Goal: Task Accomplishment & Management: Manage account settings

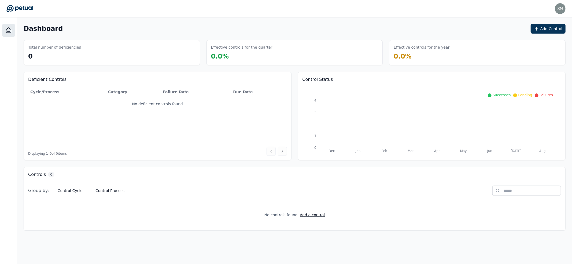
click at [39, 172] on h3 "Controls" at bounding box center [37, 174] width 18 height 6
click at [227, 164] on div "Dashboard Add Control Total number of deficiencies 0 Effective controls for the…" at bounding box center [294, 126] width 555 height 219
click at [313, 214] on button "Add a control" at bounding box center [312, 214] width 25 height 5
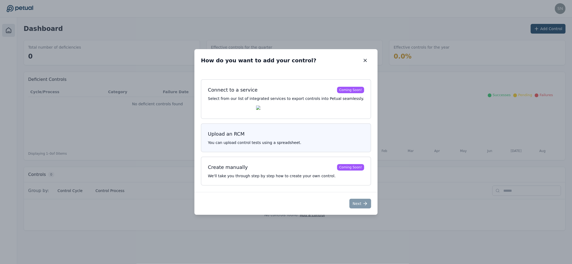
click at [269, 138] on h3 "Upload an RCM" at bounding box center [286, 134] width 156 height 8
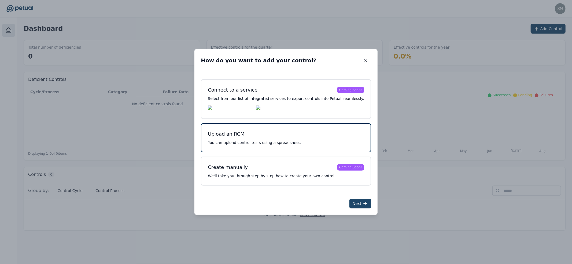
click at [356, 208] on button "Next" at bounding box center [360, 203] width 22 height 10
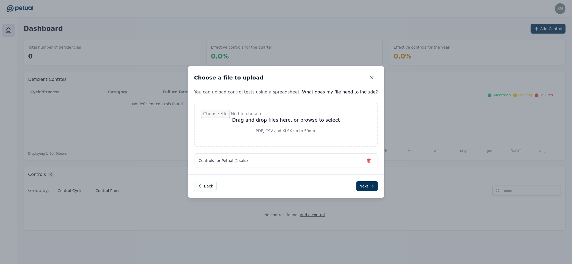
click at [360, 178] on div "Back Next" at bounding box center [286, 185] width 197 height 23
click at [358, 182] on button "Next" at bounding box center [367, 186] width 22 height 10
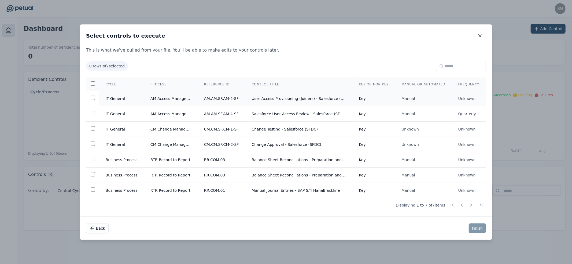
click at [97, 97] on td at bounding box center [92, 98] width 13 height 15
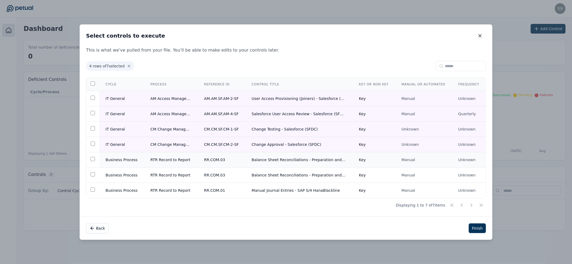
drag, startPoint x: 97, startPoint y: 159, endPoint x: 105, endPoint y: 159, distance: 8.6
click at [96, 159] on td at bounding box center [92, 159] width 13 height 15
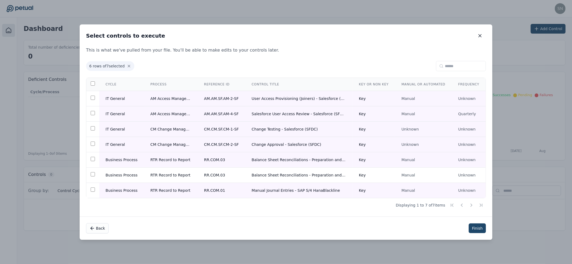
click at [476, 228] on button "Finish" at bounding box center [477, 228] width 17 height 10
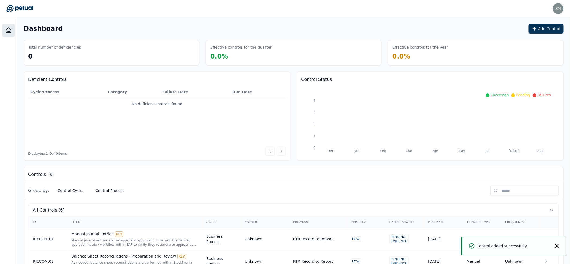
scroll to position [105, 0]
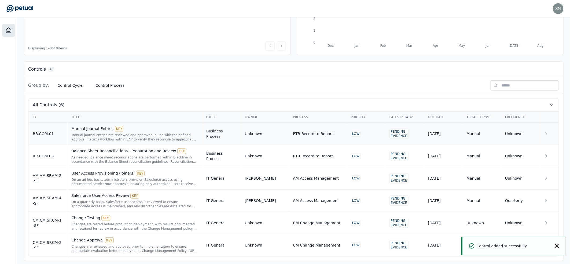
click at [143, 133] on div "Manual journal entries are reviewed and approved in line with the defined appro…" at bounding box center [134, 137] width 126 height 9
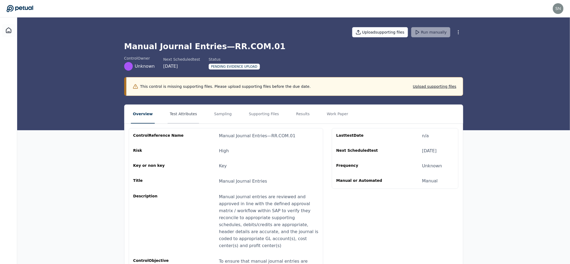
click at [188, 108] on button "Test Attributes" at bounding box center [183, 114] width 31 height 19
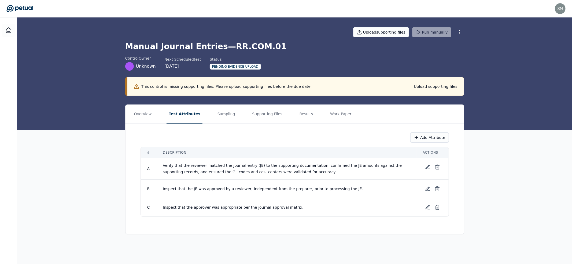
click at [171, 163] on span "Verify that the reviewer matched the journal entry (JE) to the supporting docum…" at bounding box center [283, 168] width 240 height 11
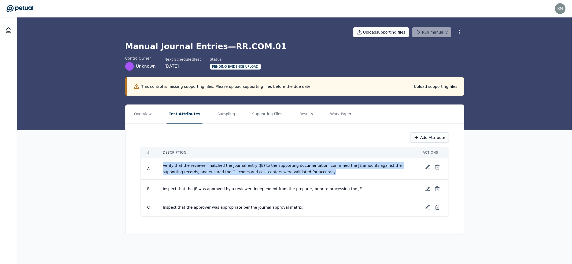
click at [171, 163] on span "Verify that the reviewer matched the journal entry (JE) to the supporting docum…" at bounding box center [283, 168] width 240 height 11
click at [175, 164] on span "Verify that the reviewer matched the journal entry (JE) to the supporting docum…" at bounding box center [283, 168] width 240 height 11
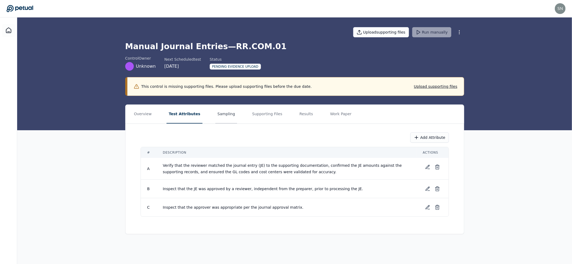
click at [215, 110] on button "Sampling" at bounding box center [226, 114] width 22 height 19
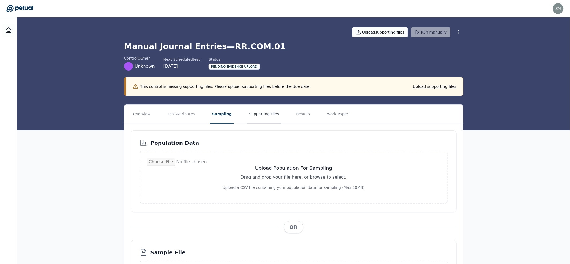
click at [255, 113] on button "Supporting Files" at bounding box center [264, 114] width 34 height 19
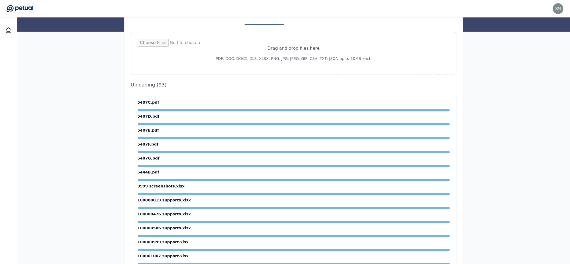
scroll to position [36, 0]
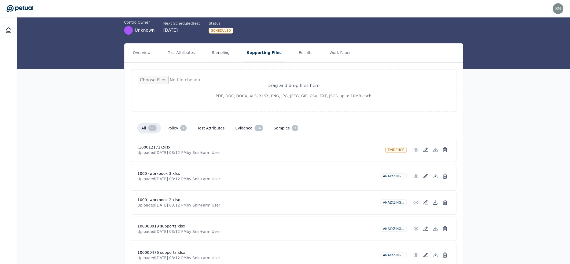
click at [218, 56] on button "Sampling" at bounding box center [221, 52] width 22 height 19
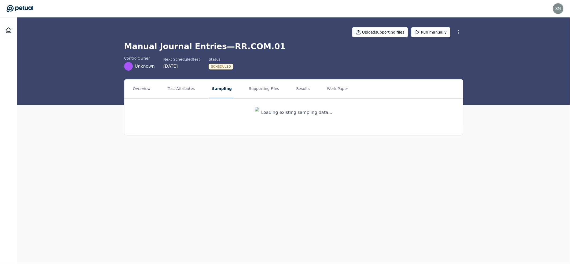
scroll to position [0, 0]
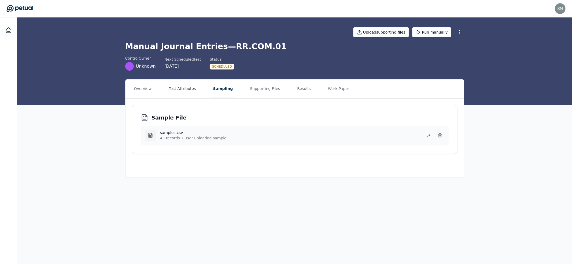
click at [190, 90] on button "Test Attributes" at bounding box center [181, 88] width 31 height 19
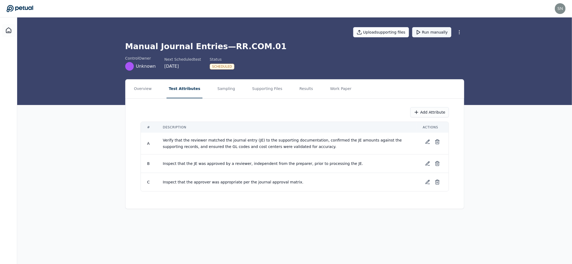
click at [436, 32] on button "Run manually" at bounding box center [431, 32] width 39 height 10
click at [219, 87] on button "Sampling" at bounding box center [226, 88] width 22 height 19
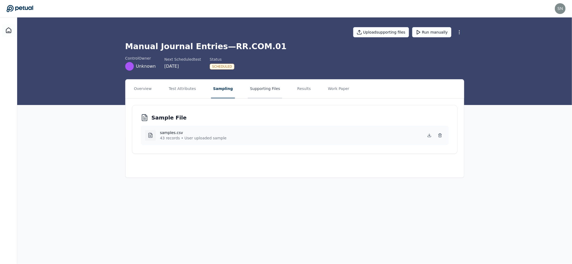
click at [257, 92] on button "Supporting Files" at bounding box center [265, 88] width 34 height 19
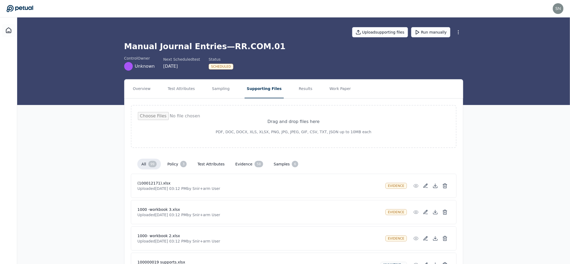
click at [219, 68] on div "Scheduled" at bounding box center [221, 67] width 25 height 6
click at [271, 59] on div "control Owner Unknown Next Scheduled test [DATE] Status Scheduled" at bounding box center [293, 62] width 339 height 15
click at [219, 66] on div "Scheduled" at bounding box center [221, 67] width 25 height 6
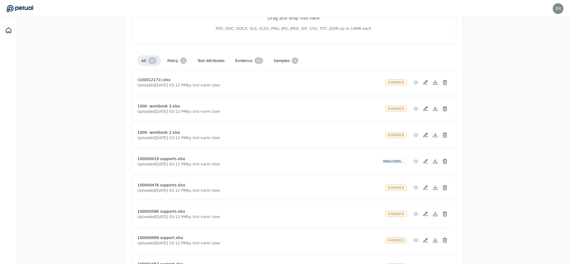
scroll to position [156, 0]
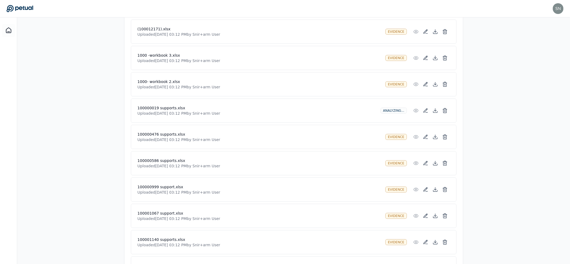
drag, startPoint x: 205, startPoint y: 135, endPoint x: 241, endPoint y: 139, distance: 35.9
click at [241, 139] on div "100000476 supports.xlsx Uploaded [DATE] 03:12 PM by Snir+arm User evidence" at bounding box center [293, 137] width 325 height 24
click at [238, 138] on p "Uploaded [DATE] 03:12 PM by Snir+arm User" at bounding box center [260, 139] width 244 height 5
drag, startPoint x: 205, startPoint y: 134, endPoint x: 223, endPoint y: 136, distance: 18.2
click at [223, 137] on p "Uploaded [DATE] 03:12 PM by Snir+arm User" at bounding box center [260, 139] width 244 height 5
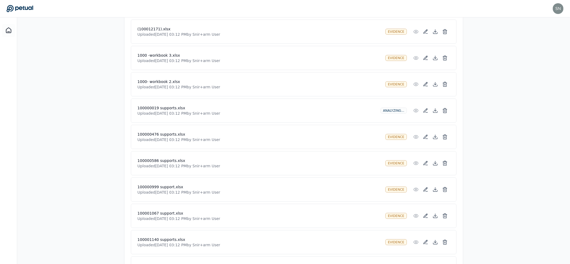
click at [262, 138] on p "Uploaded [DATE] 03:12 PM by Snir+arm User" at bounding box center [260, 139] width 244 height 5
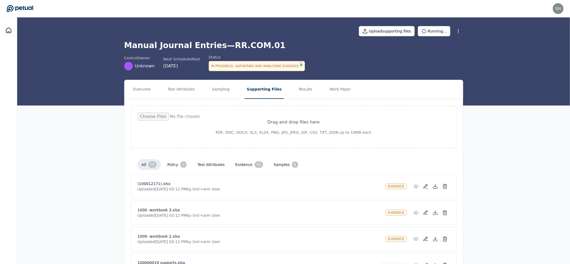
scroll to position [0, 0]
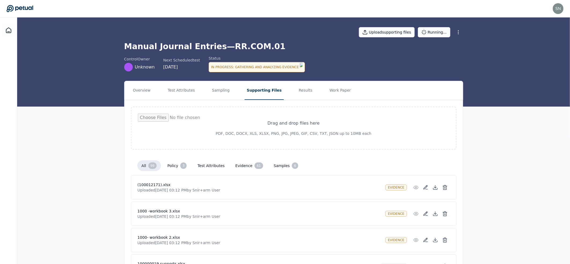
click at [272, 67] on div "In Progress : Gathering and Analyzing Evidence" at bounding box center [257, 67] width 96 height 10
click at [294, 65] on div "In Progress : Gathering and Analyzing Evidence" at bounding box center [257, 67] width 96 height 10
drag, startPoint x: 203, startPoint y: 186, endPoint x: 223, endPoint y: 188, distance: 20.2
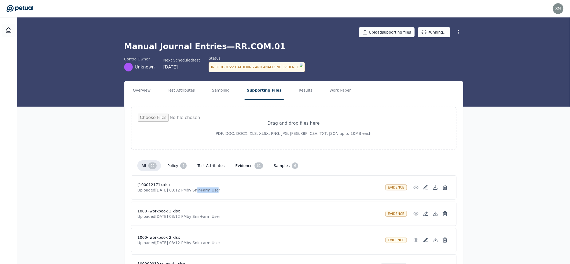
click at [223, 188] on p "Uploaded [DATE] 03:12 PM by Snir+arm User" at bounding box center [260, 189] width 244 height 5
click at [147, 93] on button "Overview" at bounding box center [142, 90] width 22 height 19
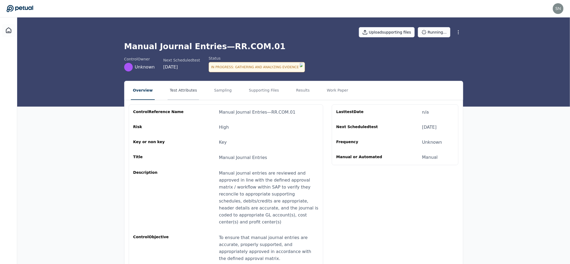
click at [191, 89] on button "Test Attributes" at bounding box center [183, 90] width 31 height 19
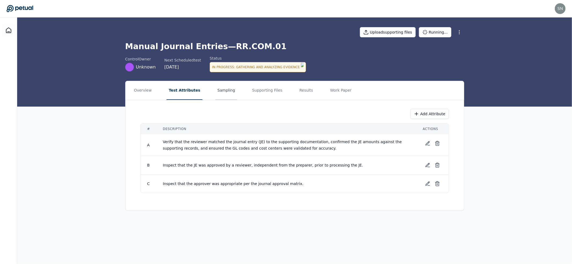
click at [223, 84] on button "Sampling" at bounding box center [226, 90] width 22 height 19
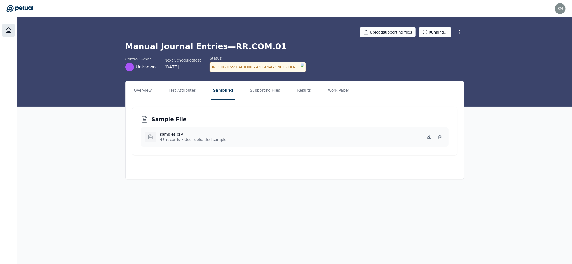
click at [8, 30] on icon at bounding box center [8, 30] width 6 height 6
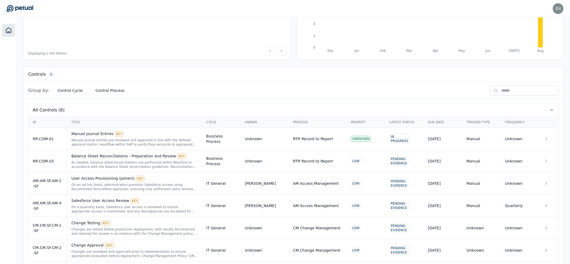
scroll to position [105, 0]
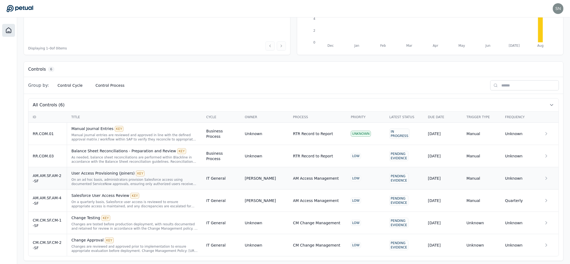
click at [136, 177] on div "On an ad hoc basis, administrators provision Salesforce access using documented…" at bounding box center [134, 181] width 126 height 9
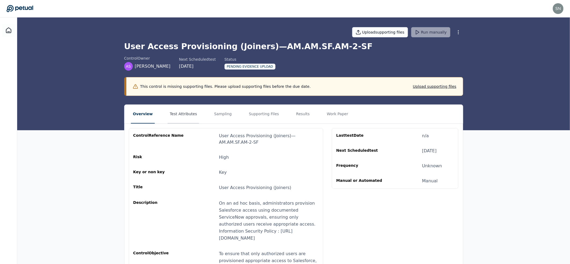
click at [169, 117] on button "Test Attributes" at bounding box center [183, 114] width 31 height 19
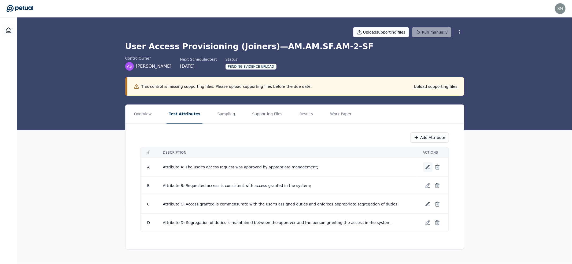
click at [428, 165] on icon at bounding box center [427, 167] width 4 height 4
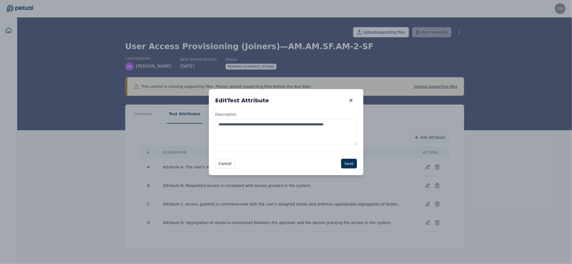
click at [252, 132] on textarea "**********" at bounding box center [286, 132] width 142 height 26
drag, startPoint x: 240, startPoint y: 125, endPoint x: 214, endPoint y: 124, distance: 26.3
click at [214, 124] on div "**********" at bounding box center [286, 132] width 154 height 40
type textarea "**********"
click at [346, 163] on button "Save" at bounding box center [349, 163] width 16 height 10
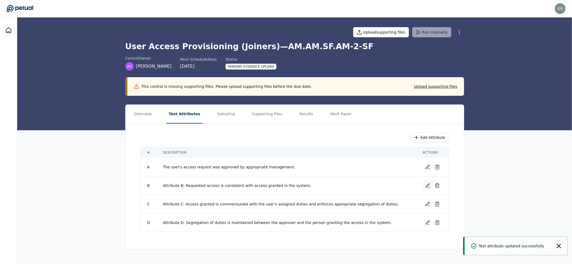
click at [426, 184] on icon at bounding box center [427, 185] width 4 height 4
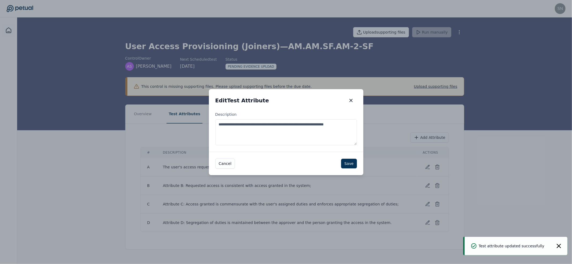
click at [253, 133] on textarea "**********" at bounding box center [286, 132] width 142 height 26
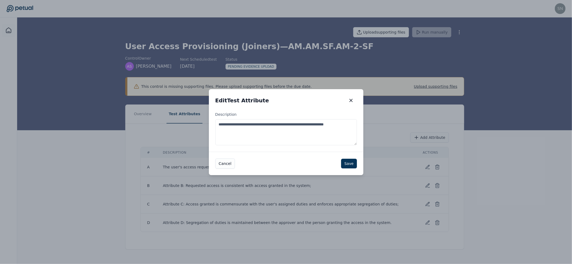
drag, startPoint x: 240, startPoint y: 125, endPoint x: 217, endPoint y: 123, distance: 23.2
click at [217, 123] on textarea "**********" at bounding box center [286, 132] width 142 height 26
type textarea "**********"
click at [347, 165] on button "Save" at bounding box center [349, 163] width 16 height 10
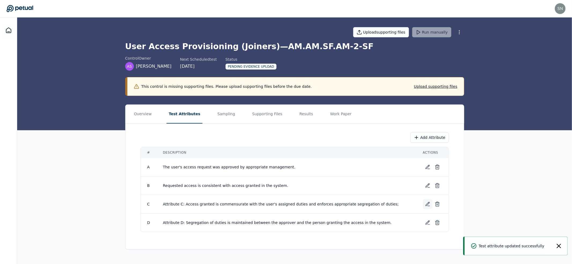
click at [428, 202] on icon at bounding box center [427, 203] width 5 height 5
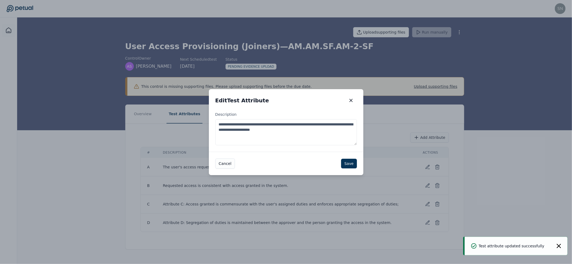
drag, startPoint x: 241, startPoint y: 125, endPoint x: 215, endPoint y: 123, distance: 26.4
click at [215, 123] on div "**********" at bounding box center [286, 132] width 154 height 40
click at [311, 134] on textarea "**********" at bounding box center [286, 132] width 142 height 26
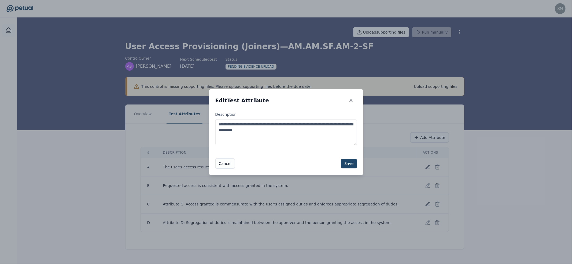
type textarea "**********"
click at [345, 166] on button "Save" at bounding box center [349, 163] width 16 height 10
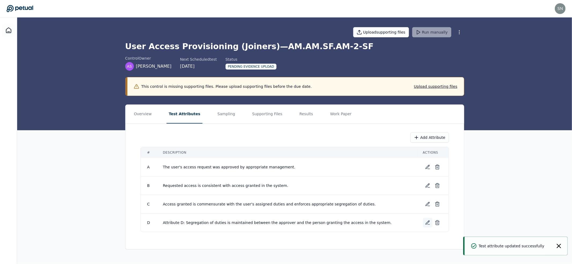
click at [426, 220] on icon at bounding box center [427, 222] width 5 height 5
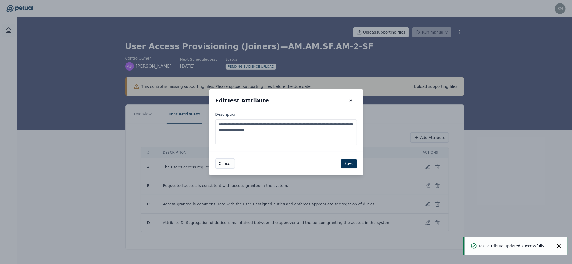
click at [321, 133] on textarea "**********" at bounding box center [286, 132] width 142 height 26
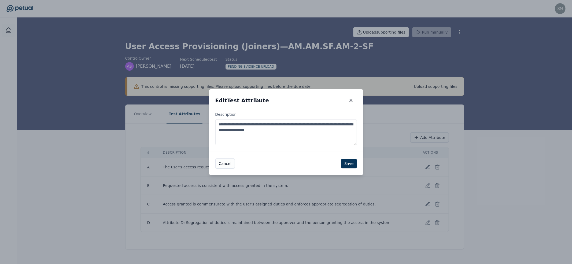
drag, startPoint x: 240, startPoint y: 125, endPoint x: 214, endPoint y: 123, distance: 26.9
click at [214, 123] on div "**********" at bounding box center [286, 132] width 154 height 40
click at [315, 139] on textarea "**********" at bounding box center [286, 132] width 142 height 26
type textarea "**********"
click at [350, 161] on button "Save" at bounding box center [349, 163] width 16 height 10
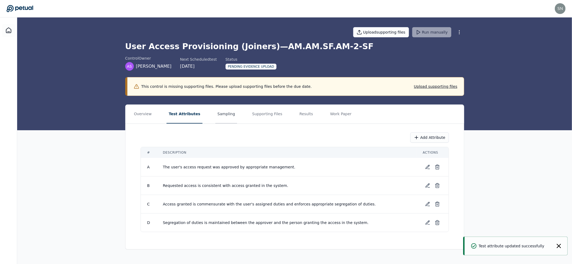
click at [225, 115] on button "Sampling" at bounding box center [226, 114] width 22 height 19
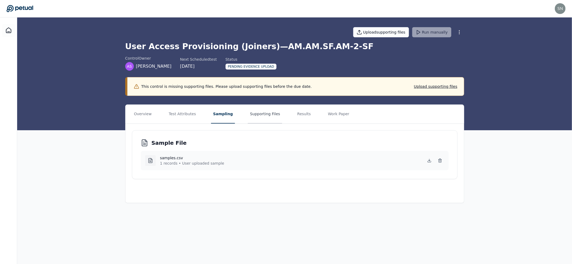
click at [251, 114] on button "Supporting Files" at bounding box center [265, 114] width 34 height 19
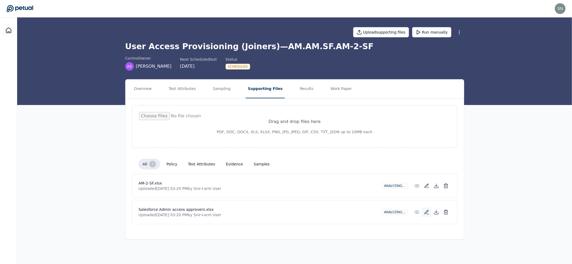
click at [427, 210] on icon at bounding box center [426, 211] width 5 height 5
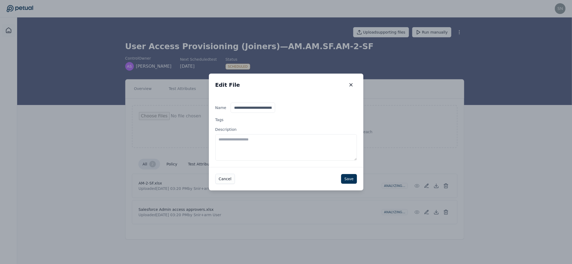
click at [321, 151] on textarea "Description" at bounding box center [286, 147] width 142 height 26
click at [269, 140] on textarea "**********" at bounding box center [286, 147] width 142 height 26
type textarea "**********"
click at [351, 181] on button "Save" at bounding box center [349, 179] width 16 height 10
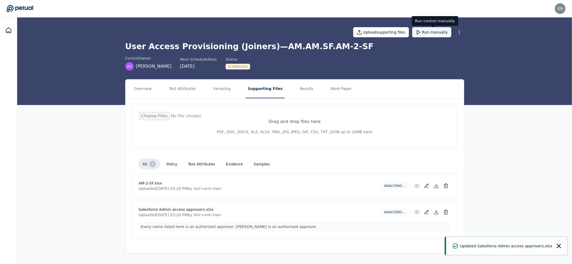
click at [437, 32] on button "Run manually" at bounding box center [431, 32] width 39 height 10
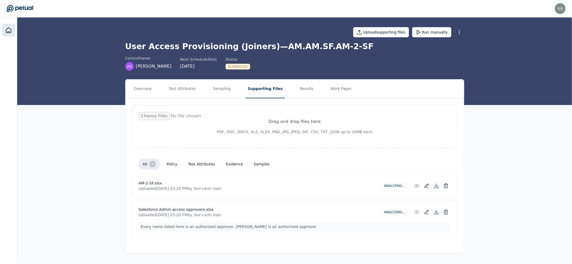
click at [6, 30] on icon at bounding box center [8, 30] width 5 height 5
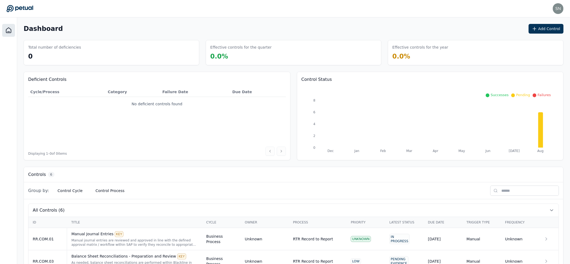
scroll to position [105, 0]
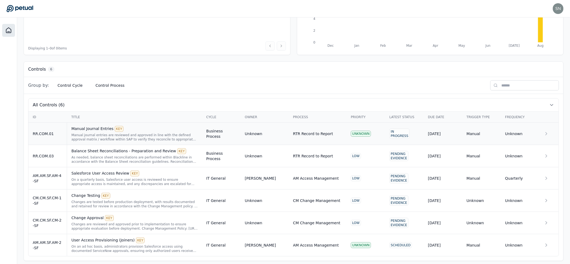
click at [126, 136] on div "Manual journal entries are reviewed and approved in line with the defined appro…" at bounding box center [134, 137] width 126 height 9
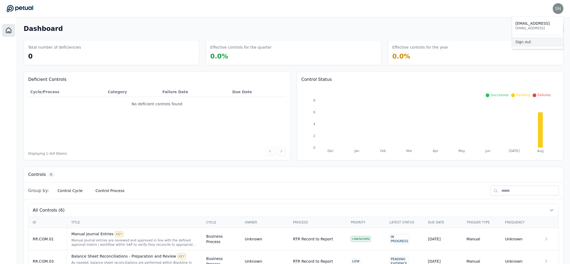
click at [536, 40] on link "Sign out" at bounding box center [537, 42] width 51 height 10
